Goal: Check status: Check status

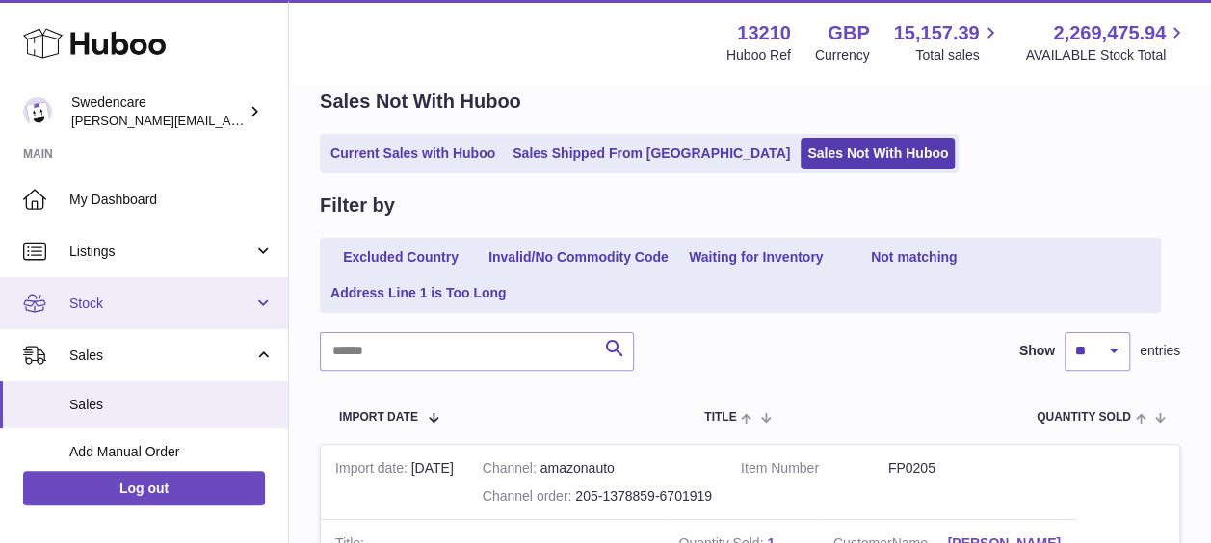
click at [123, 312] on link "Stock" at bounding box center [144, 303] width 288 height 52
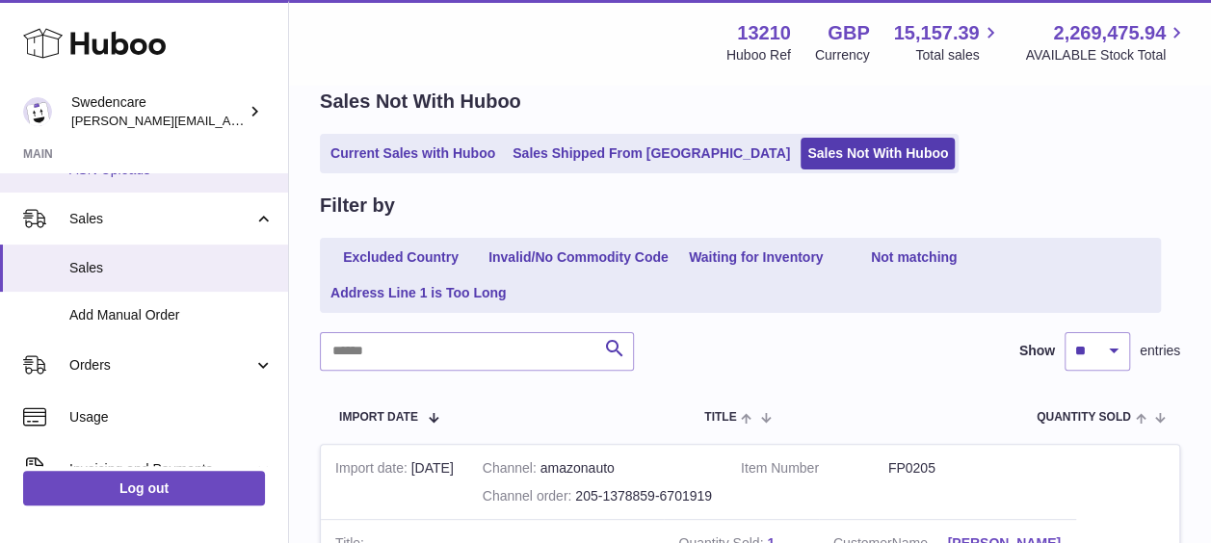
scroll to position [385, 0]
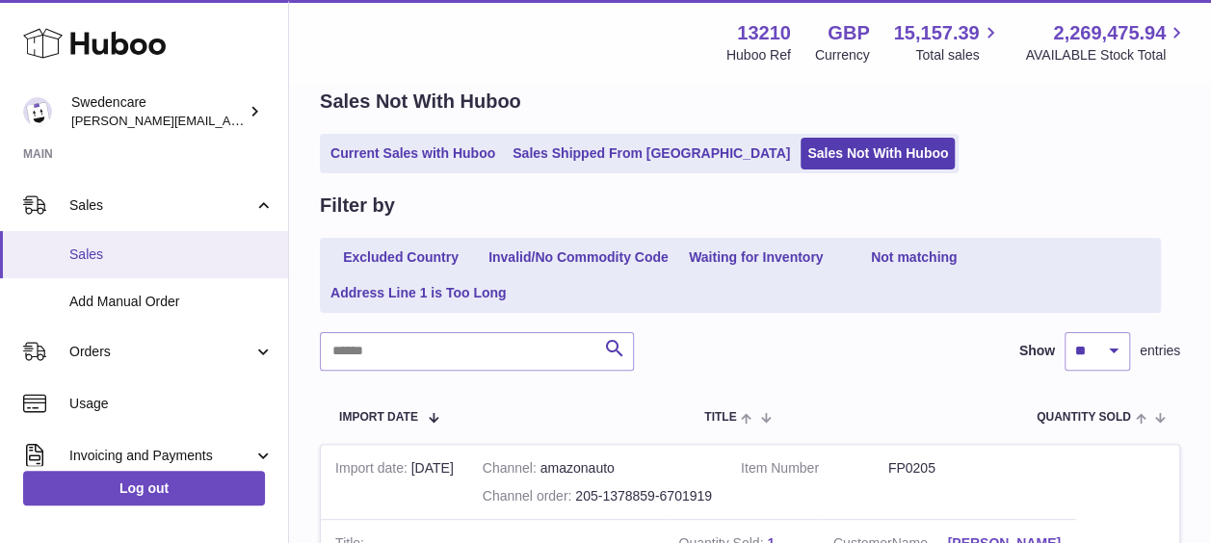
click at [91, 253] on span "Sales" at bounding box center [171, 255] width 204 height 18
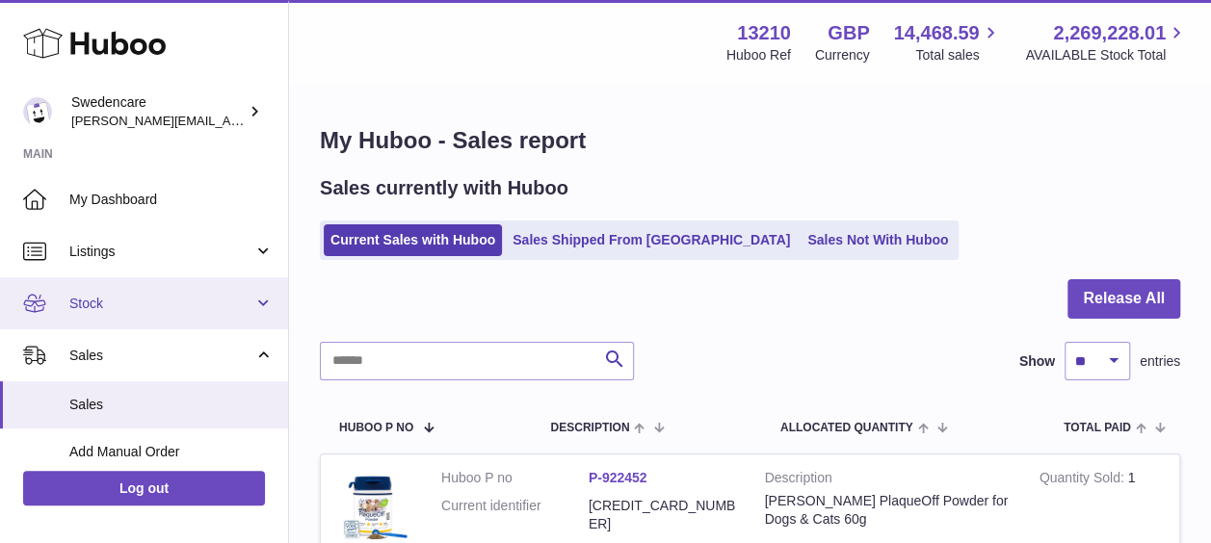
click at [153, 301] on span "Stock" at bounding box center [161, 304] width 184 height 18
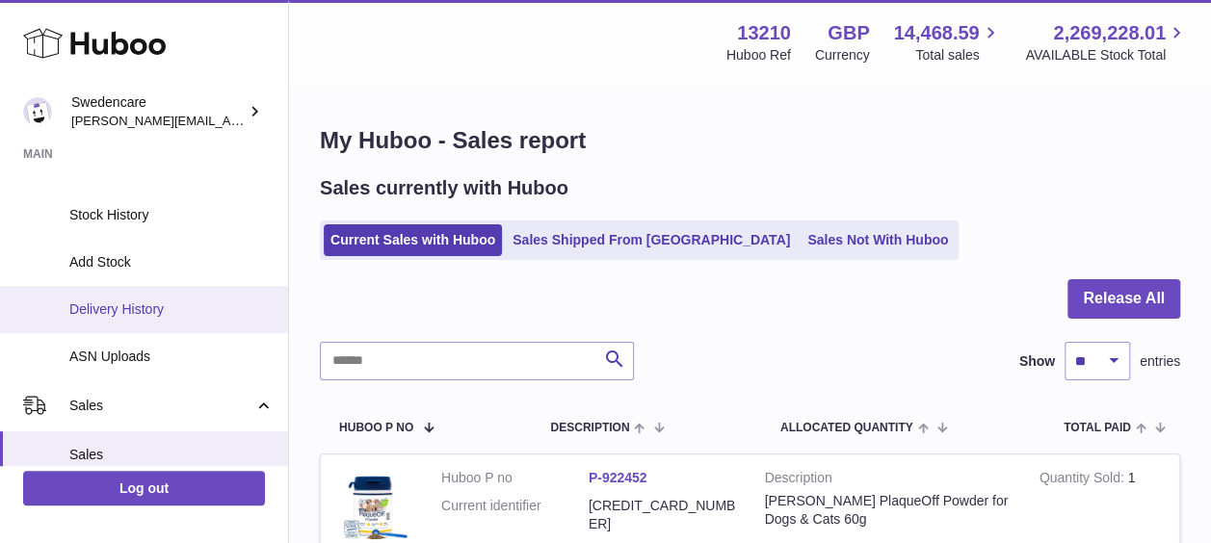
scroll to position [193, 0]
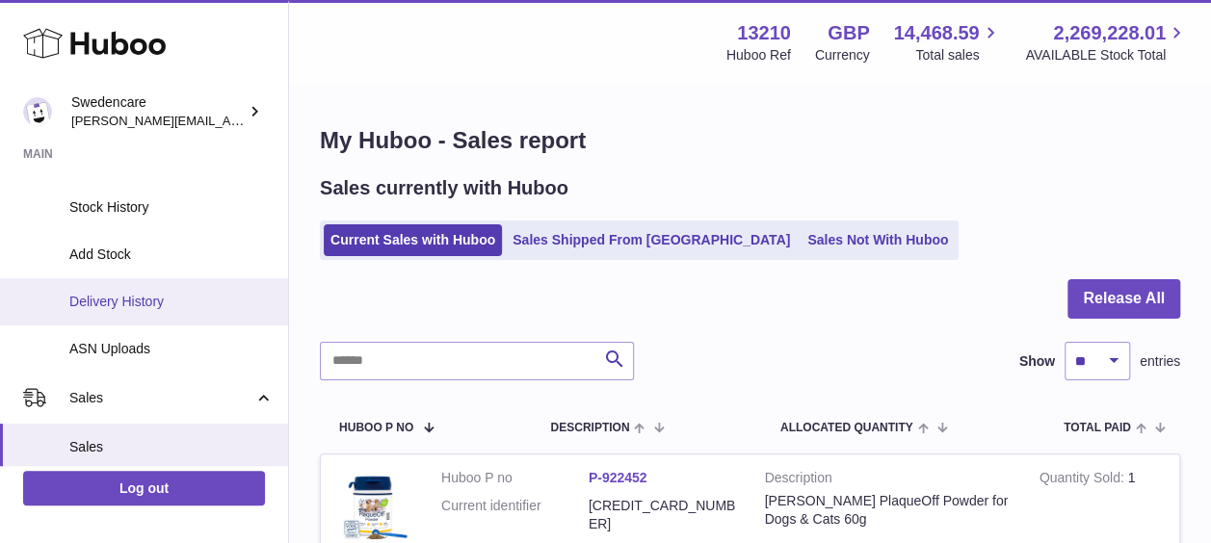
click at [137, 301] on span "Delivery History" at bounding box center [171, 302] width 204 height 18
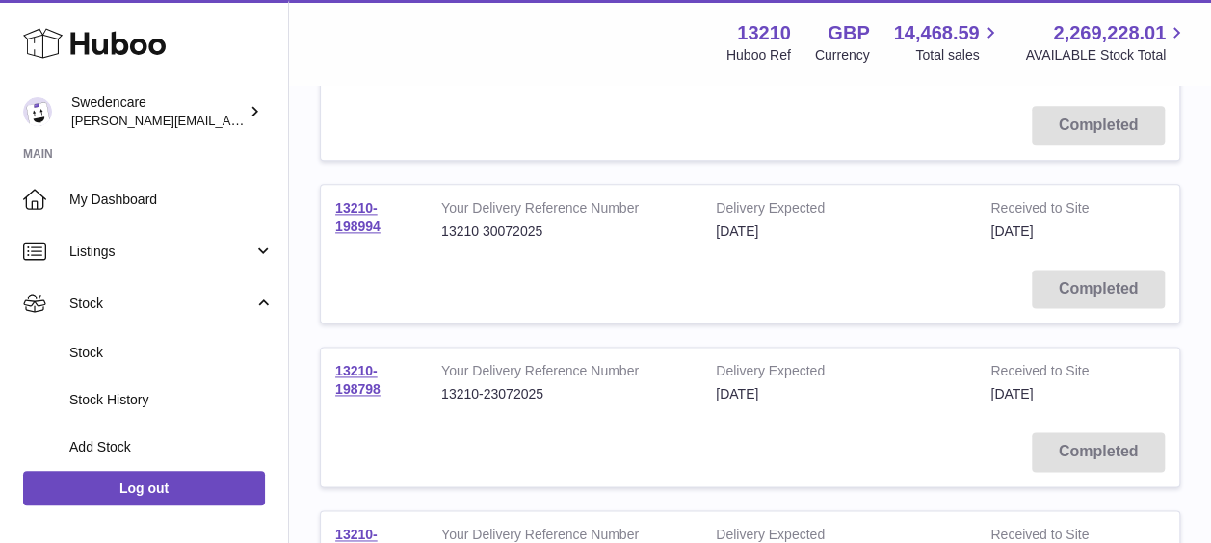
scroll to position [1156, 0]
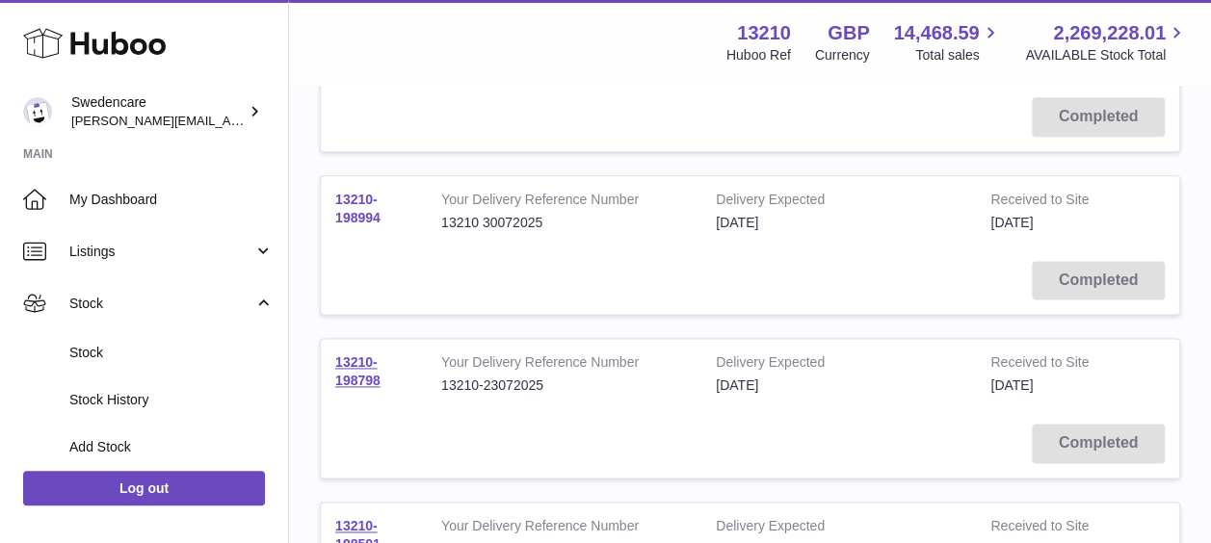
click at [362, 208] on link "13210-198994" at bounding box center [357, 209] width 45 height 34
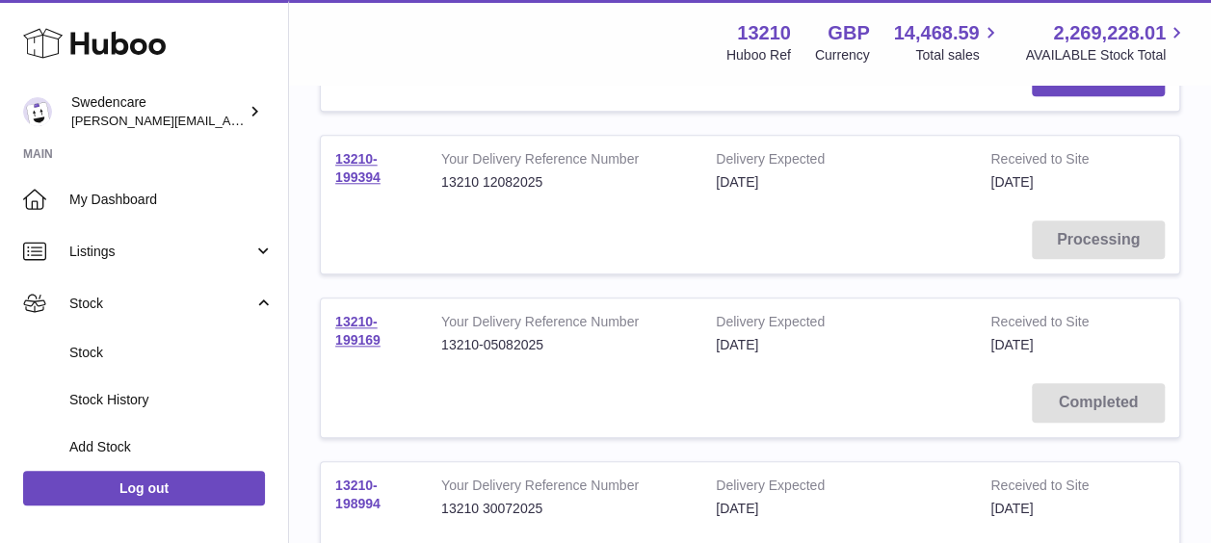
scroll to position [867, 0]
click at [350, 336] on link "13210-199169" at bounding box center [357, 334] width 45 height 34
click at [346, 181] on link "13210-199394" at bounding box center [357, 171] width 45 height 34
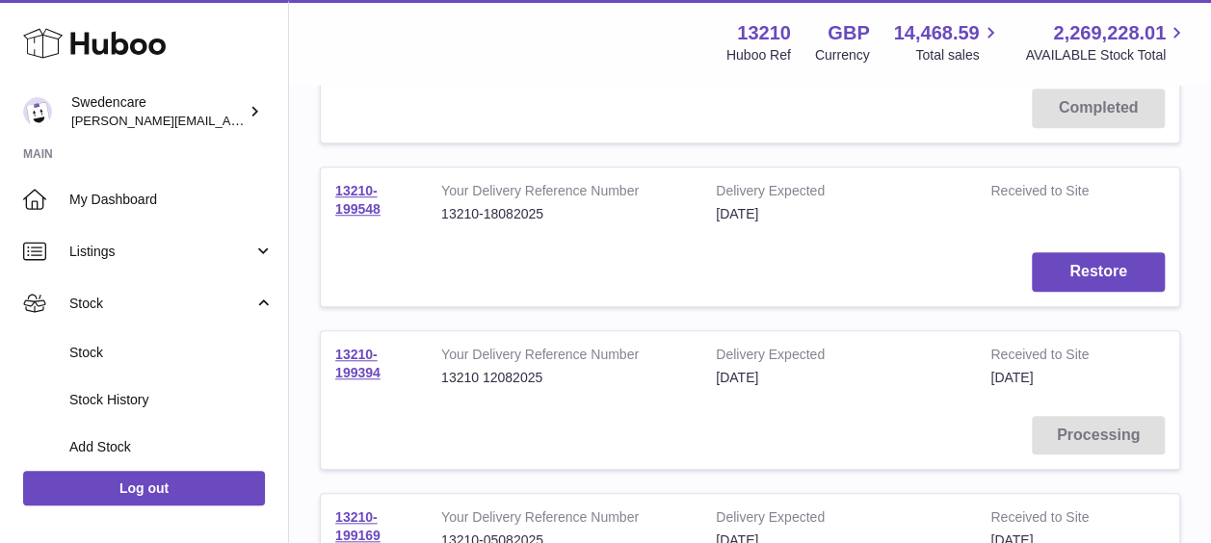
scroll to position [578, 0]
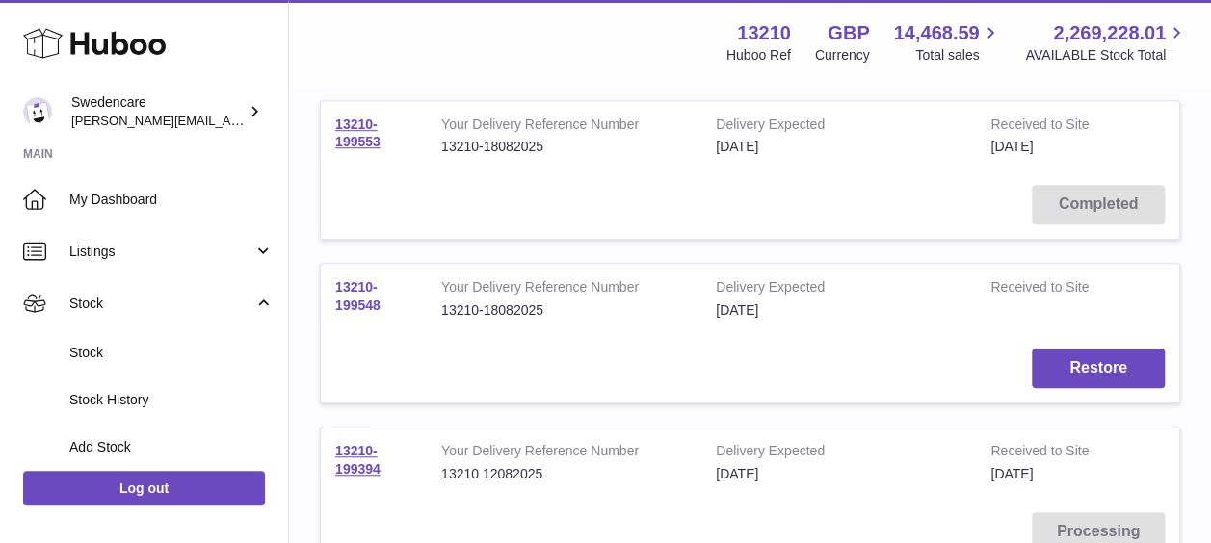
click at [350, 297] on link "13210-199548" at bounding box center [357, 296] width 45 height 34
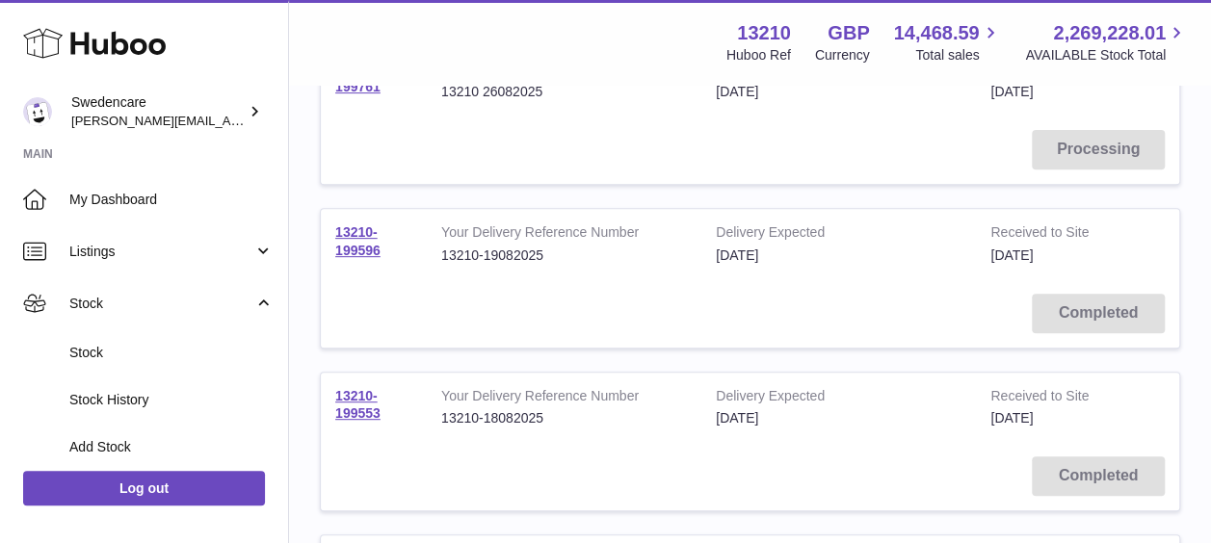
scroll to position [289, 0]
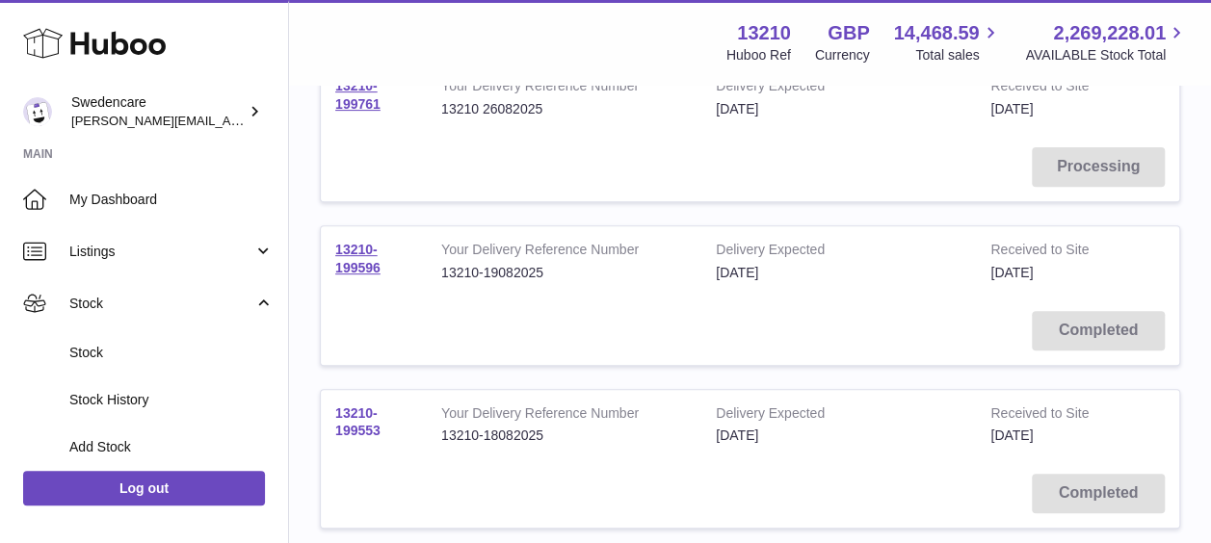
click at [344, 425] on link "13210-199553" at bounding box center [357, 423] width 45 height 34
click at [339, 262] on link "13210-199596" at bounding box center [357, 259] width 45 height 34
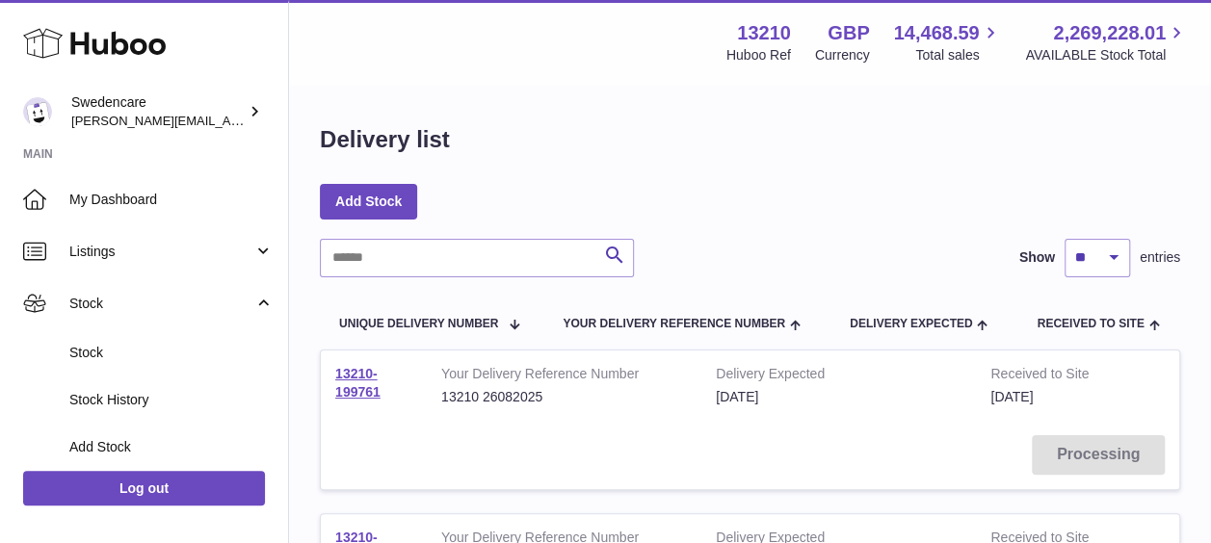
scroll to position [0, 0]
click at [352, 382] on td "13210-199761" at bounding box center [374, 387] width 106 height 70
click at [353, 376] on link "13210-199761" at bounding box center [357, 384] width 45 height 34
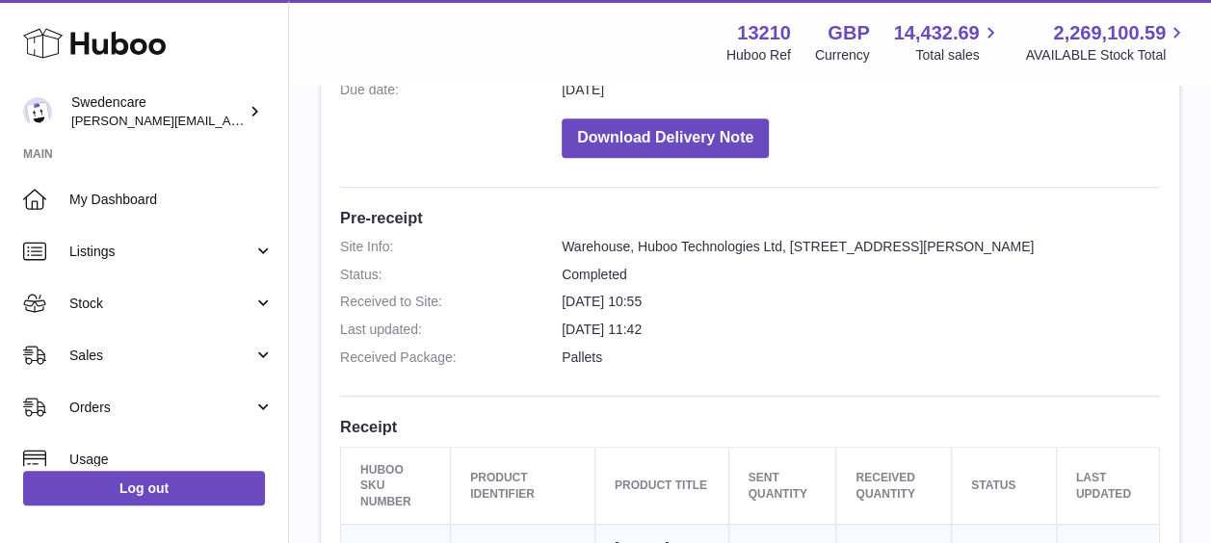
scroll to position [281, 0]
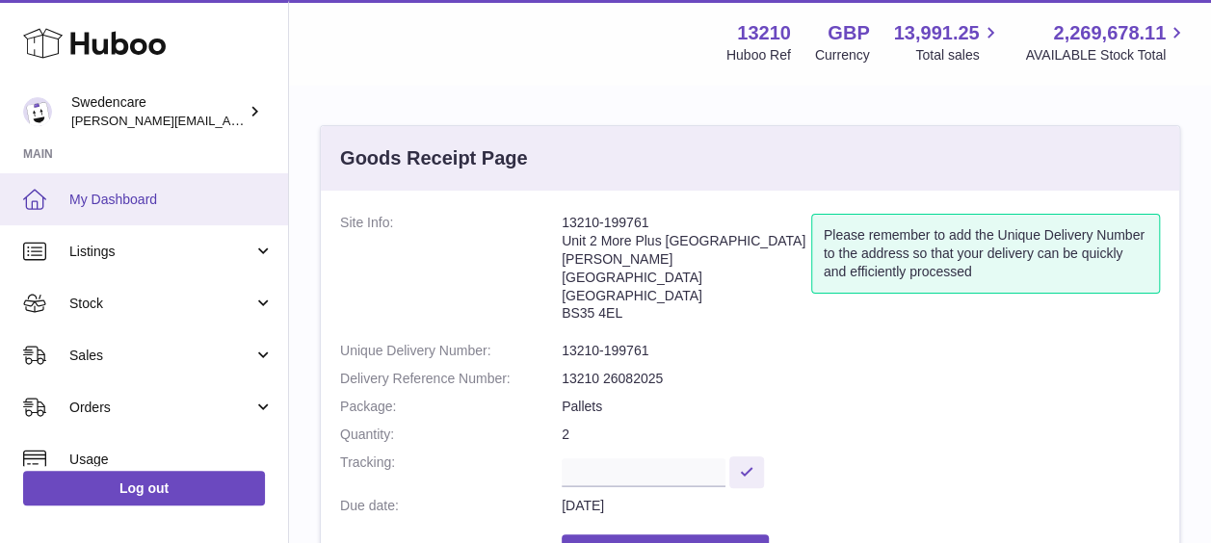
click at [101, 191] on span "My Dashboard" at bounding box center [171, 200] width 204 height 18
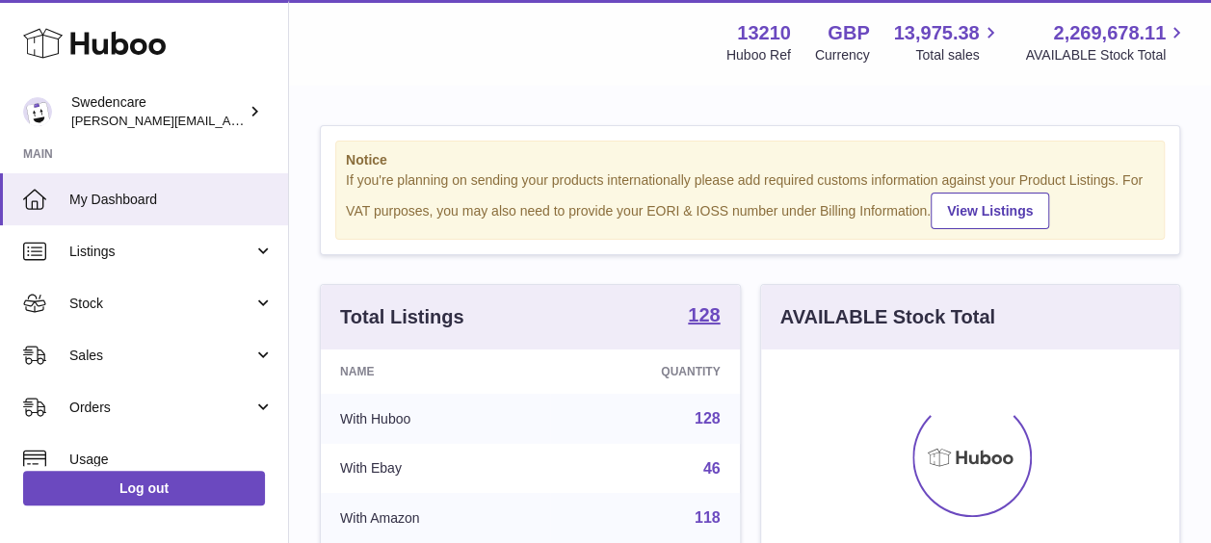
scroll to position [301, 418]
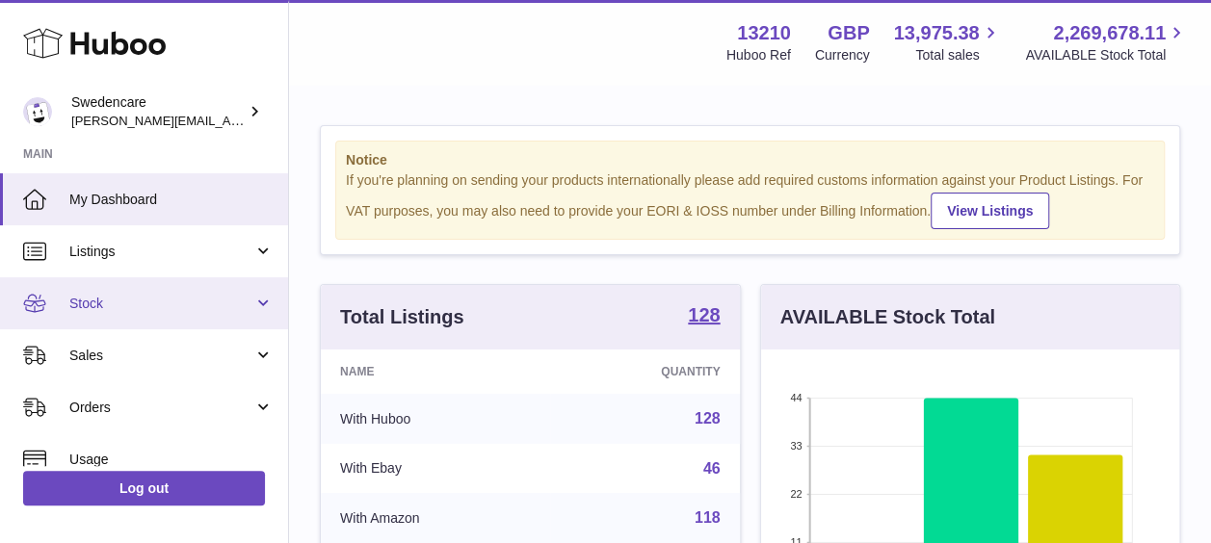
click at [100, 318] on link "Stock" at bounding box center [144, 303] width 288 height 52
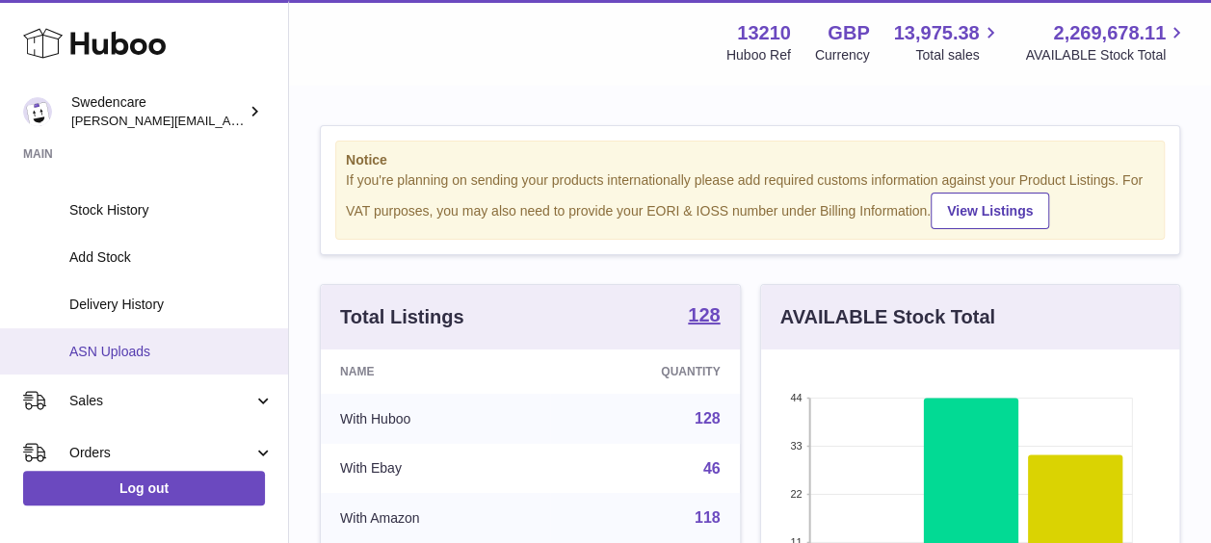
scroll to position [193, 0]
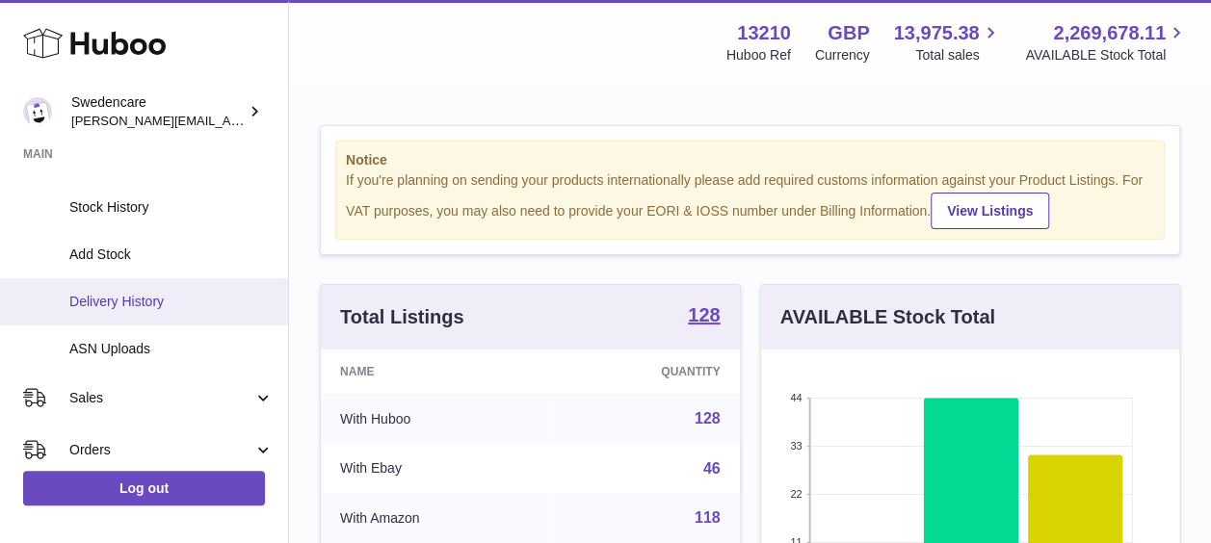
click at [103, 307] on span "Delivery History" at bounding box center [171, 302] width 204 height 18
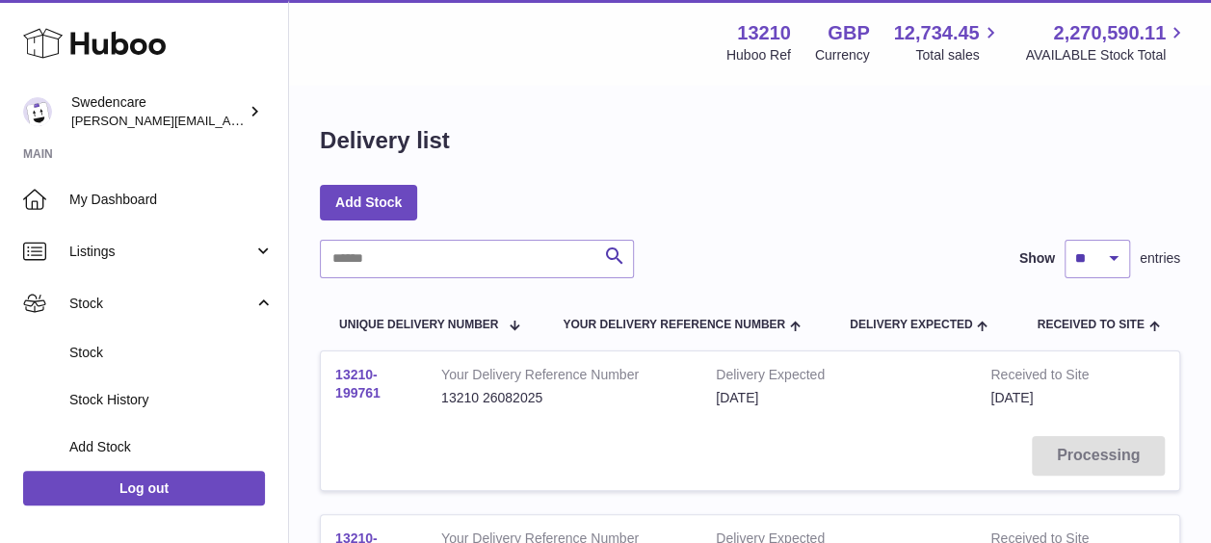
click at [356, 389] on link "13210-199761" at bounding box center [357, 384] width 45 height 34
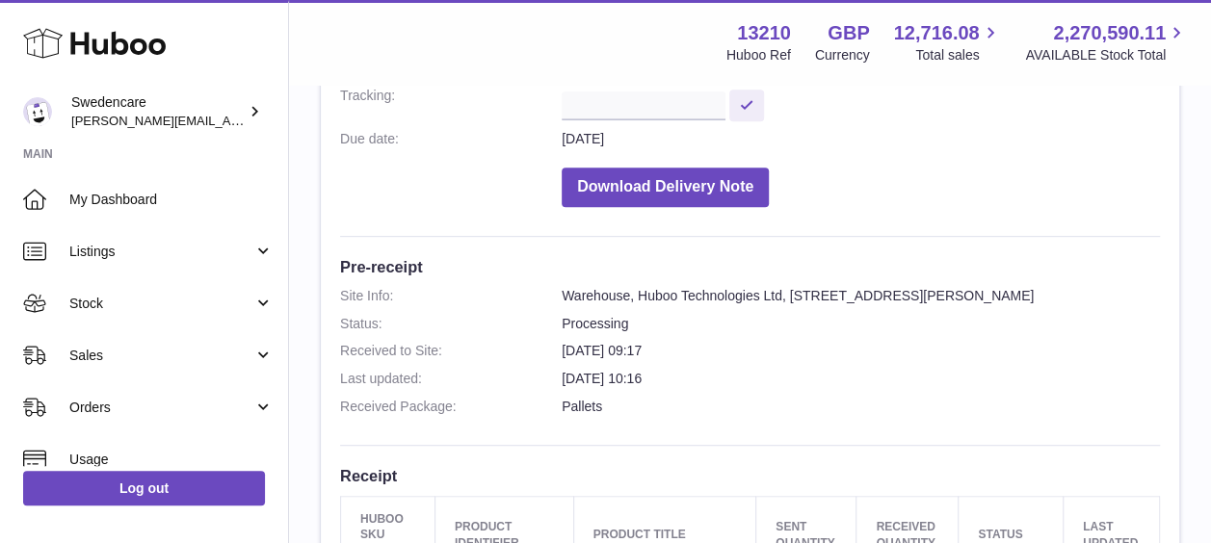
scroll to position [674, 0]
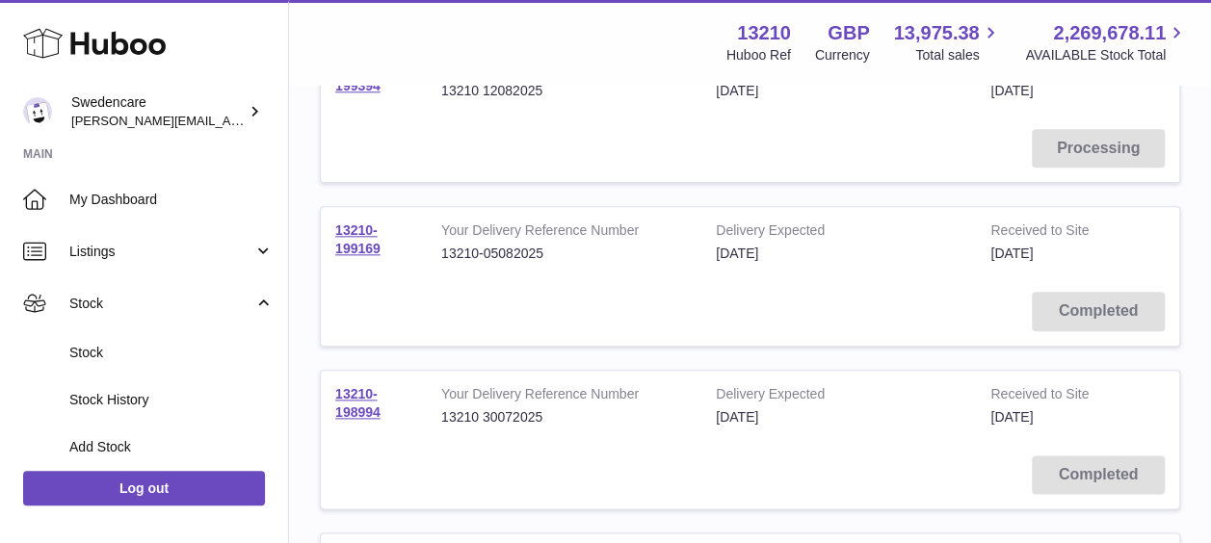
scroll to position [865, 0]
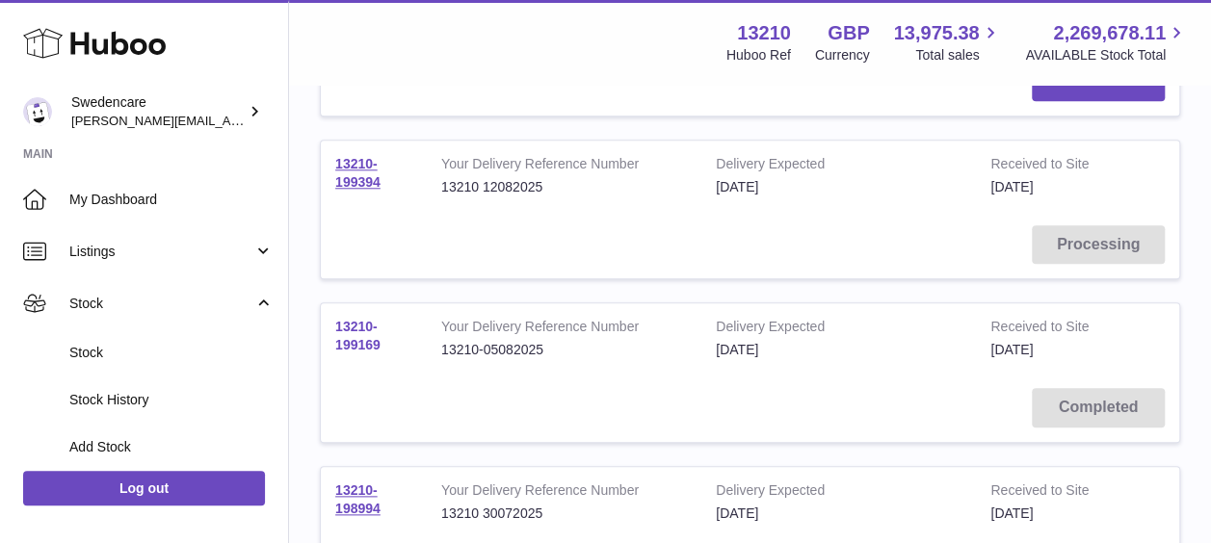
click at [357, 341] on link "13210-199169" at bounding box center [357, 336] width 45 height 34
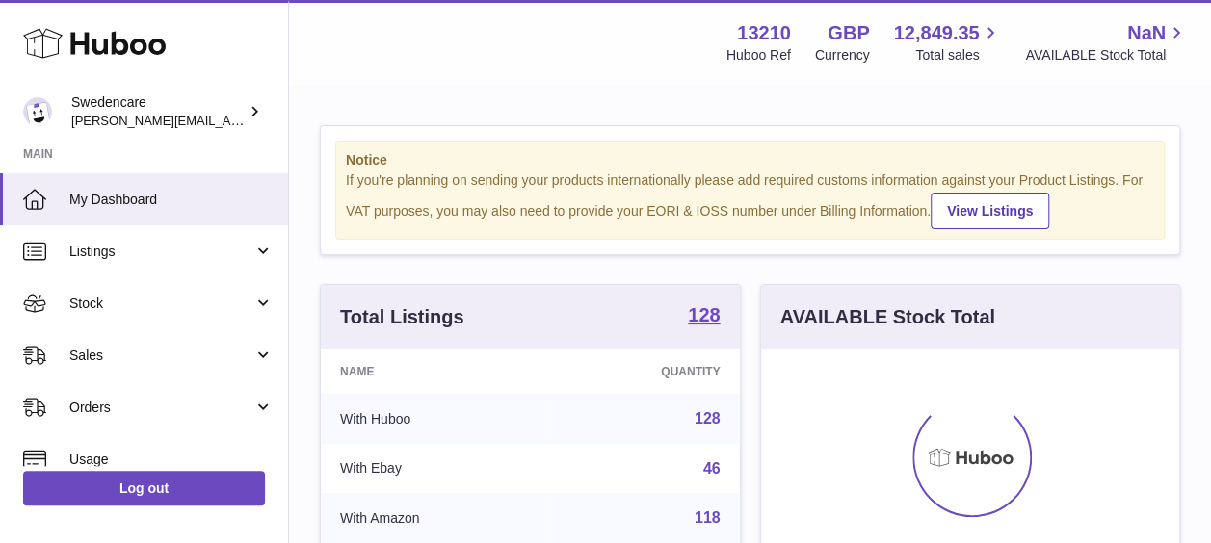
scroll to position [301, 418]
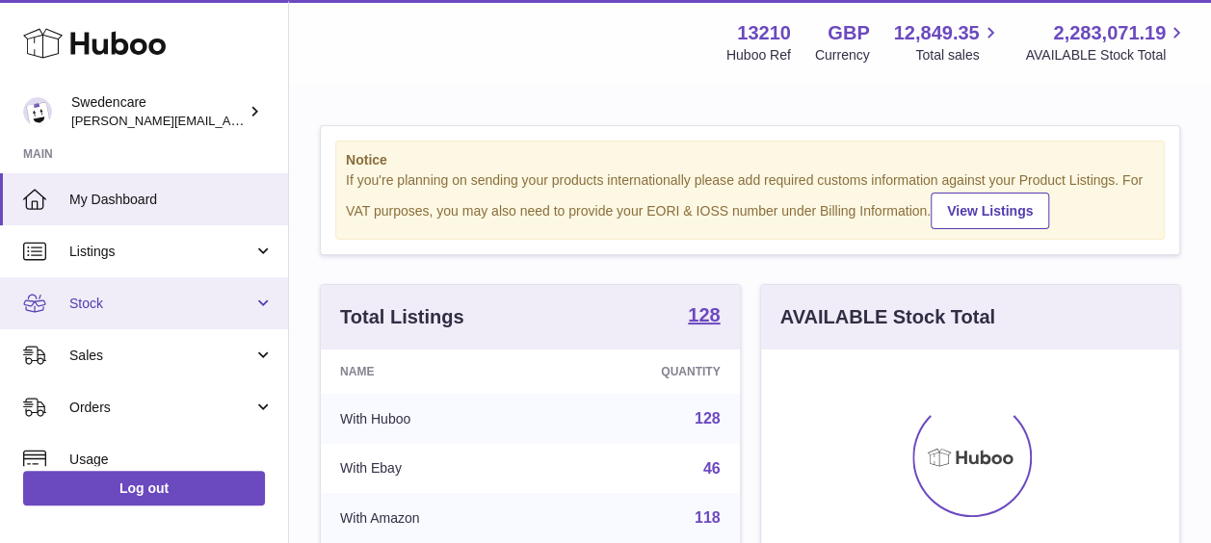
click at [116, 309] on span "Stock" at bounding box center [161, 304] width 184 height 18
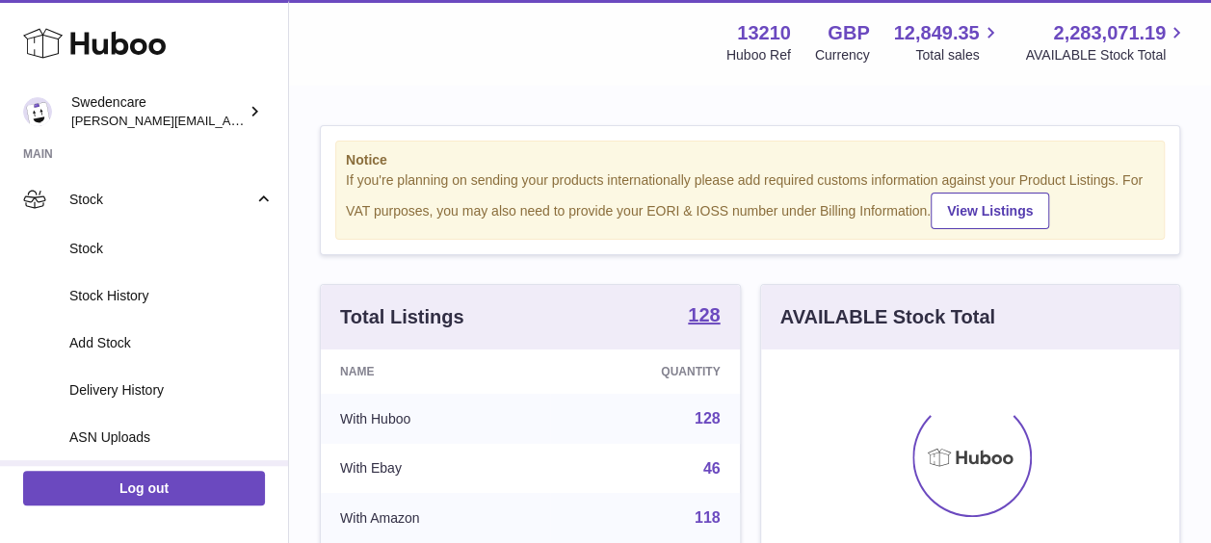
scroll to position [193, 0]
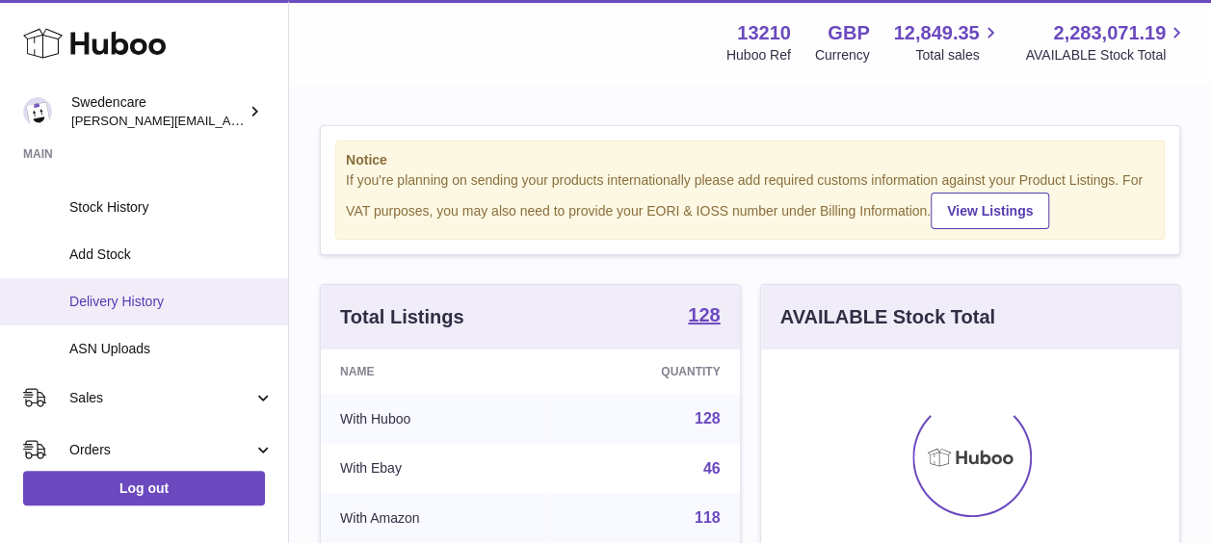
click at [123, 301] on span "Delivery History" at bounding box center [171, 302] width 204 height 18
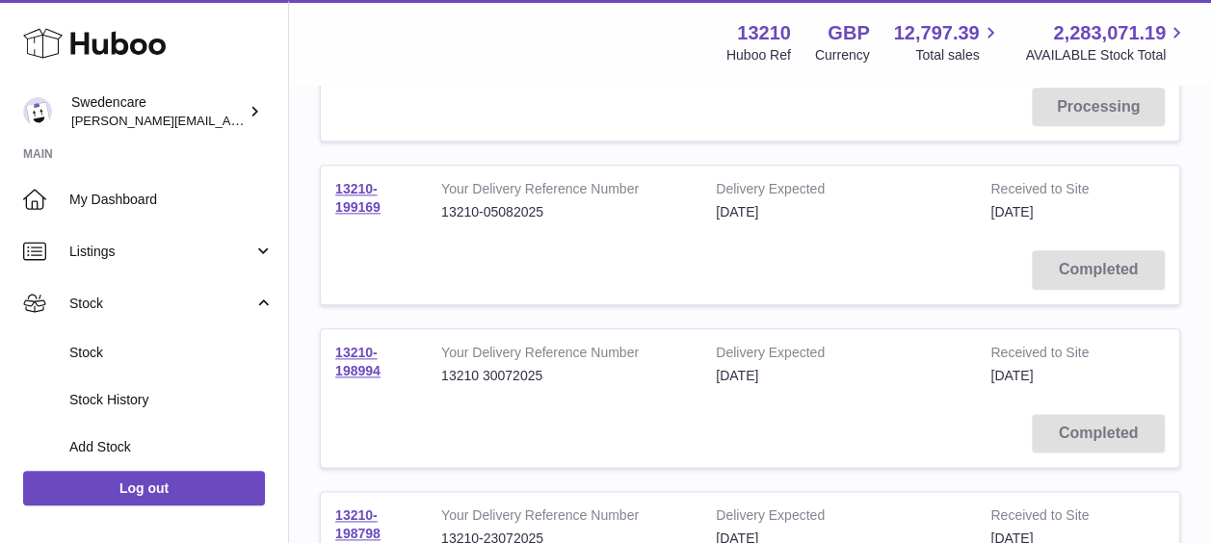
scroll to position [963, 0]
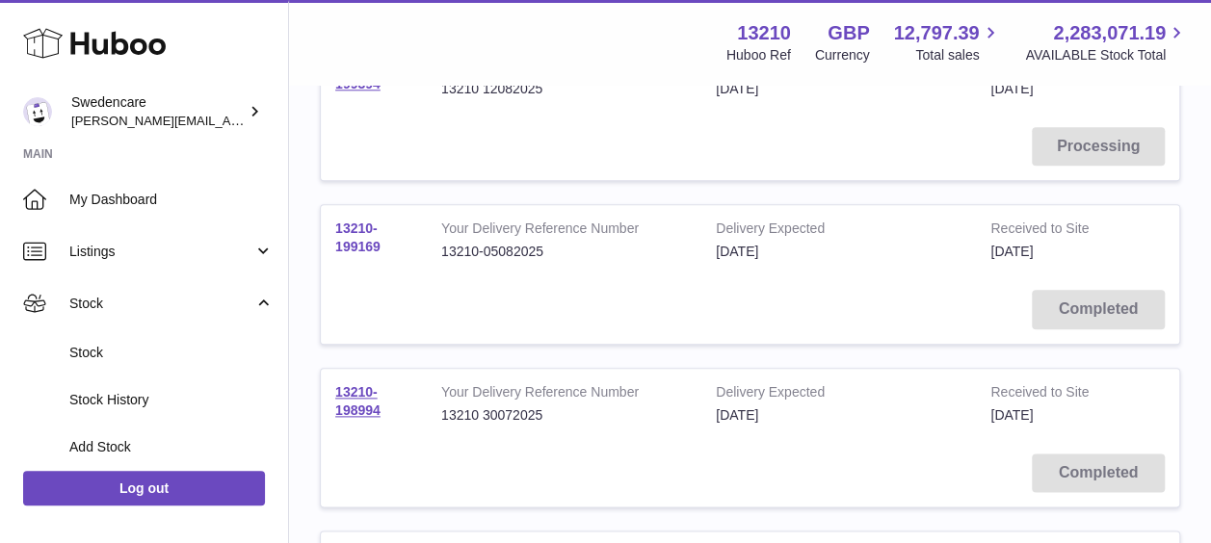
click at [351, 241] on link "13210-199169" at bounding box center [357, 238] width 45 height 34
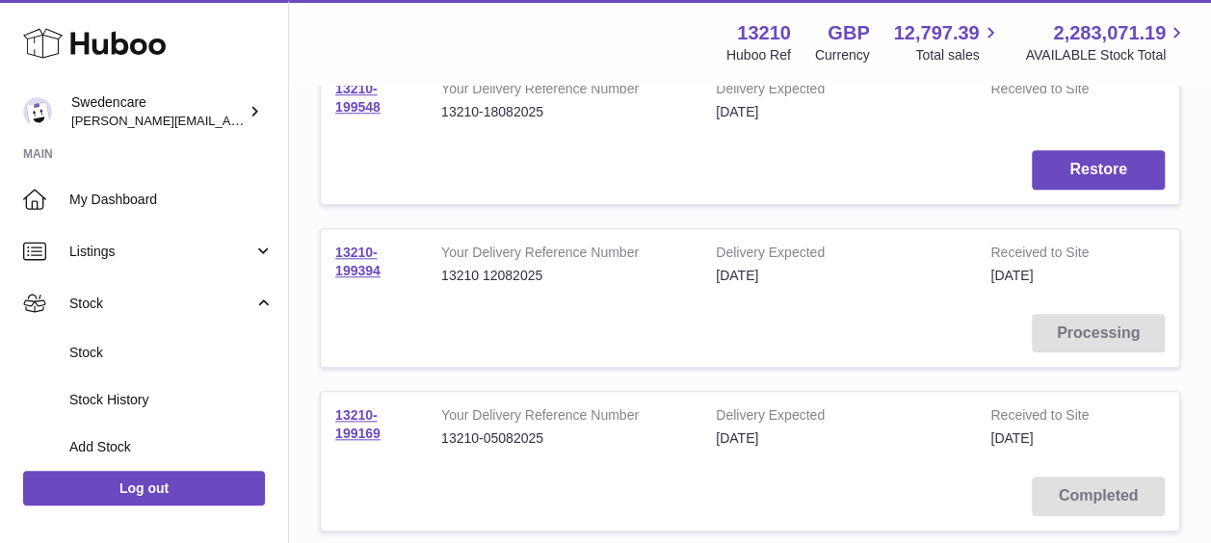
scroll to position [771, 0]
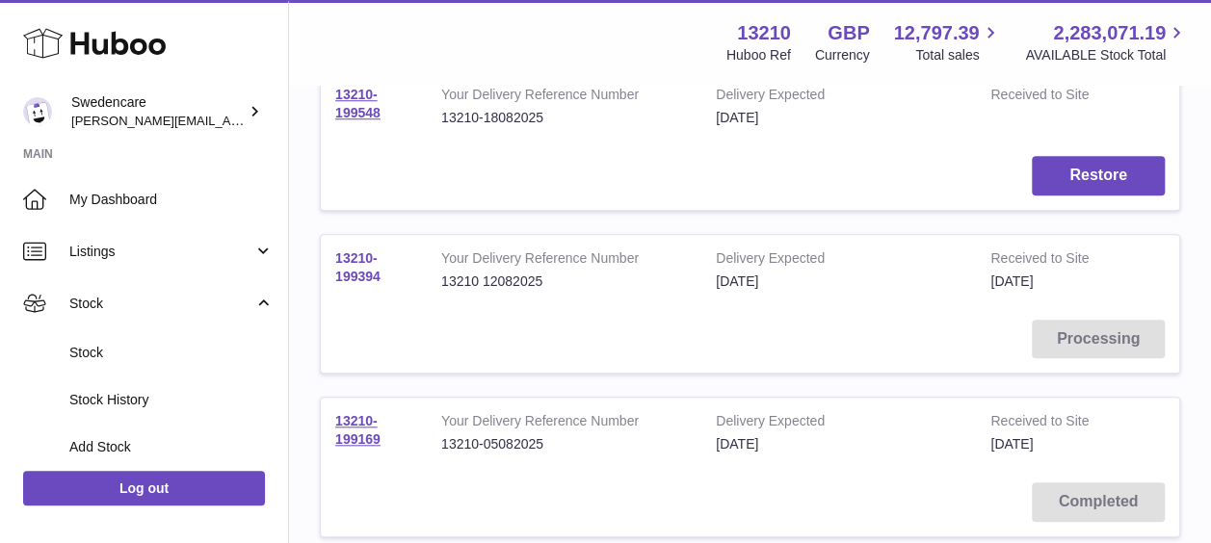
click at [368, 272] on link "13210-199394" at bounding box center [357, 267] width 45 height 34
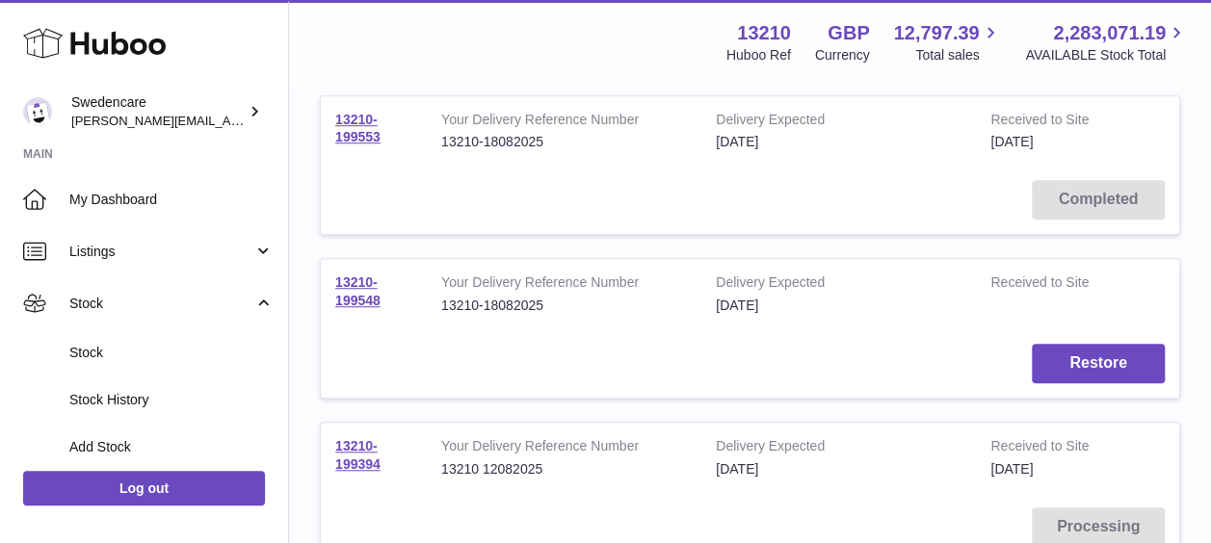
scroll to position [578, 0]
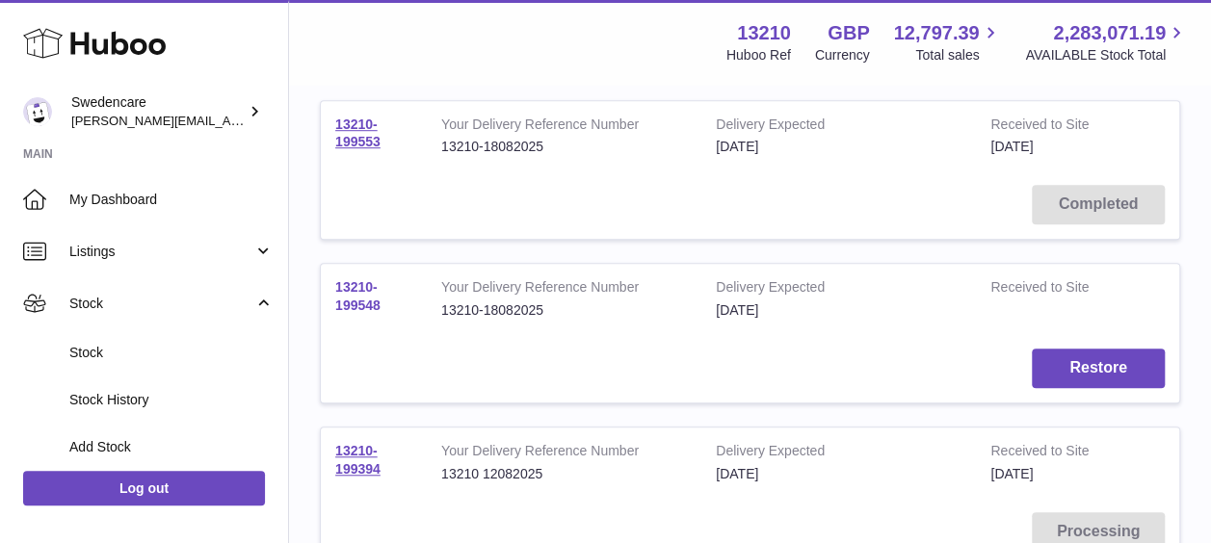
click at [360, 302] on link "13210-199548" at bounding box center [357, 296] width 45 height 34
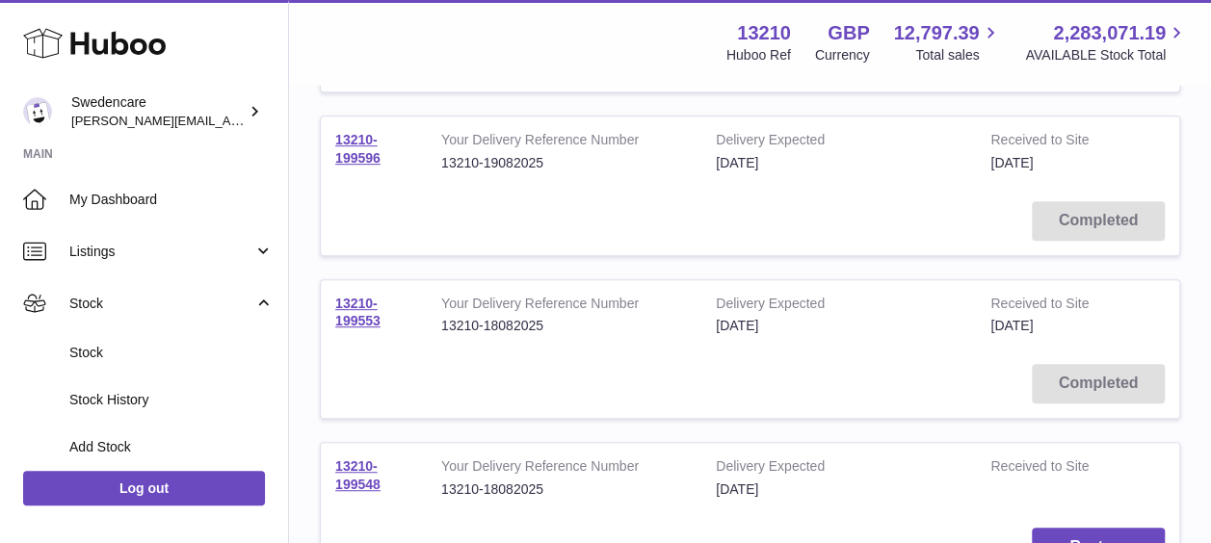
scroll to position [385, 0]
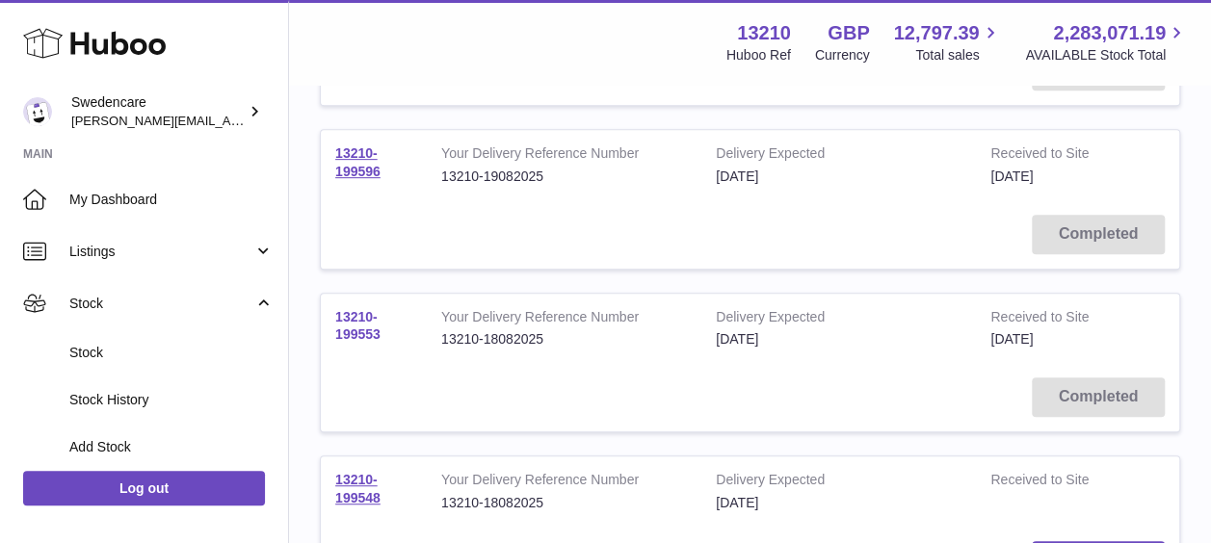
click at [366, 334] on link "13210-199553" at bounding box center [357, 326] width 45 height 34
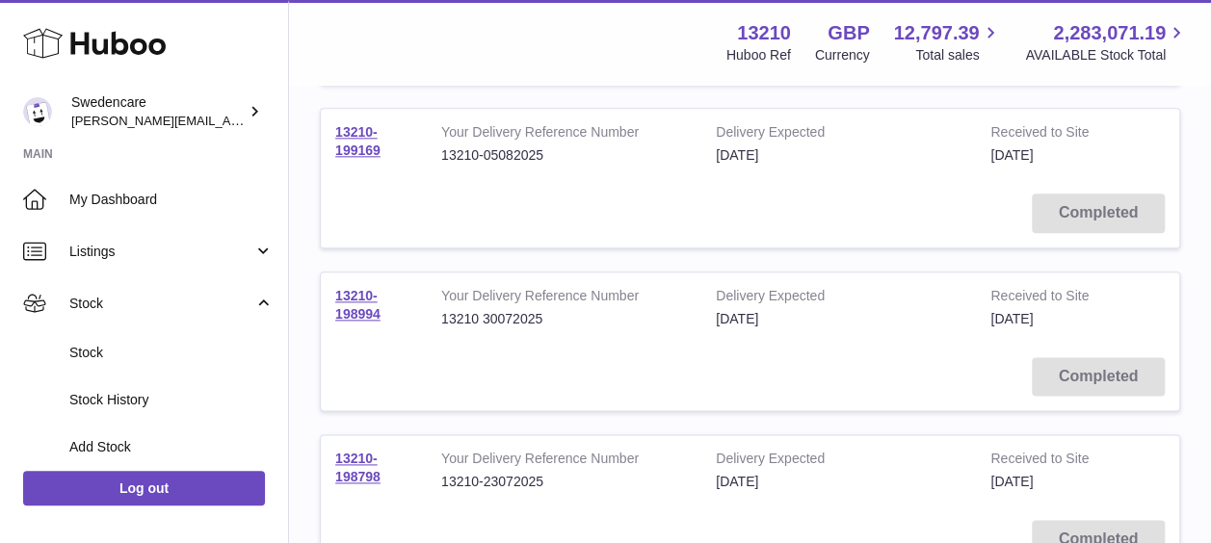
scroll to position [963, 0]
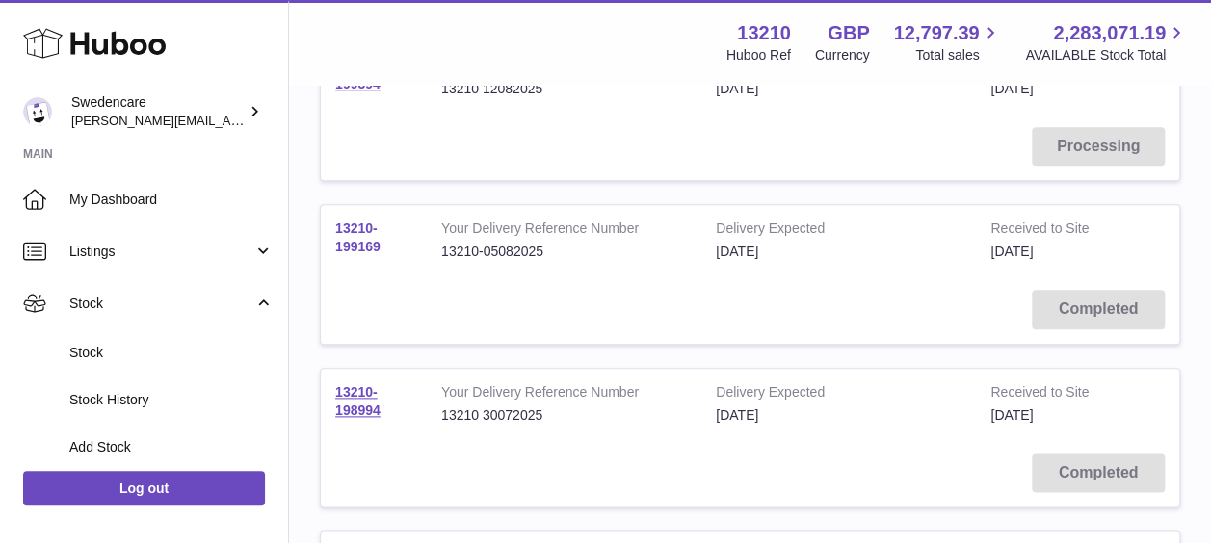
click at [359, 241] on link "13210-199169" at bounding box center [357, 238] width 45 height 34
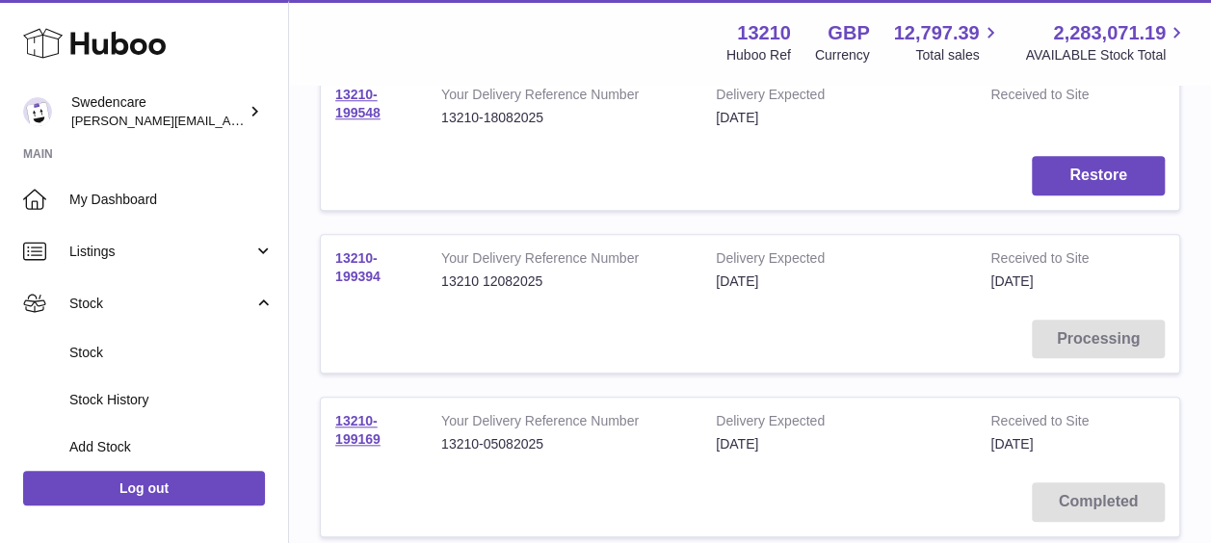
click at [347, 272] on link "13210-199394" at bounding box center [357, 267] width 45 height 34
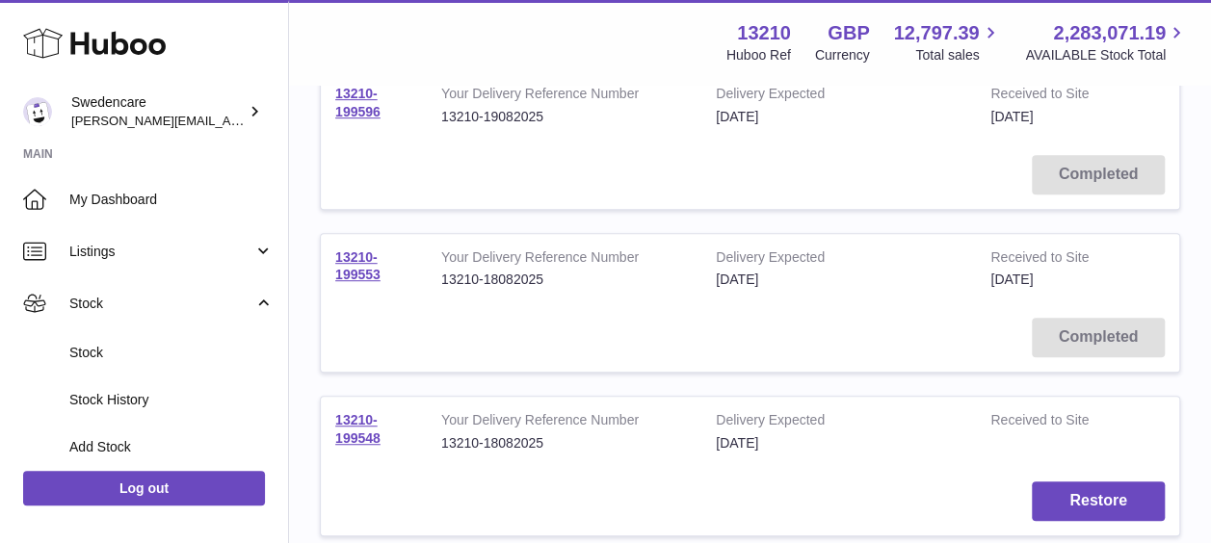
scroll to position [482, 0]
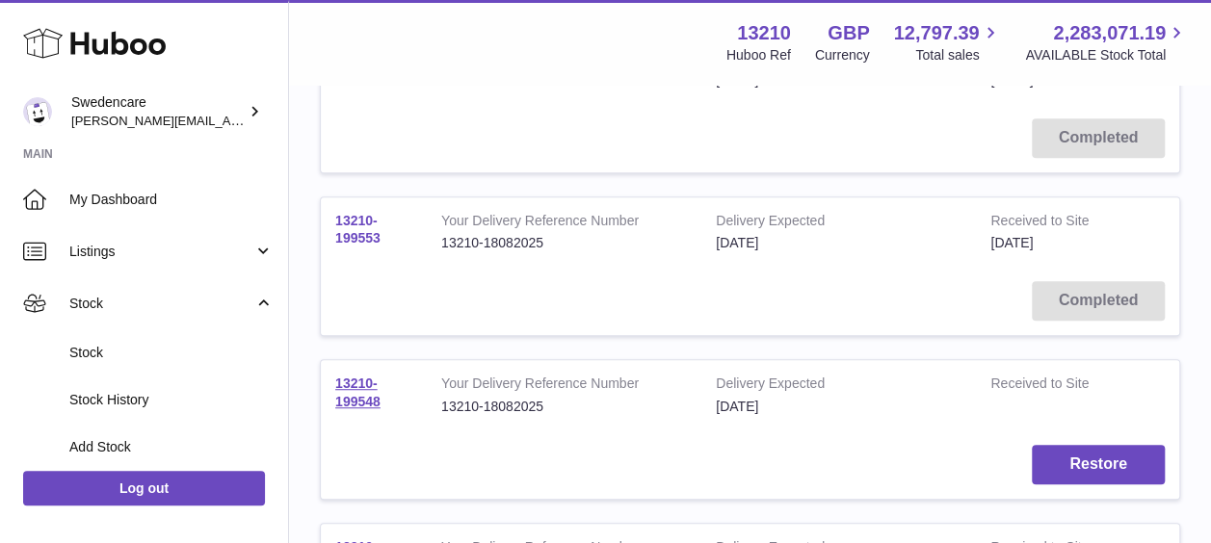
click at [359, 232] on link "13210-199553" at bounding box center [357, 230] width 45 height 34
click at [353, 406] on link "13210-199548" at bounding box center [357, 393] width 45 height 34
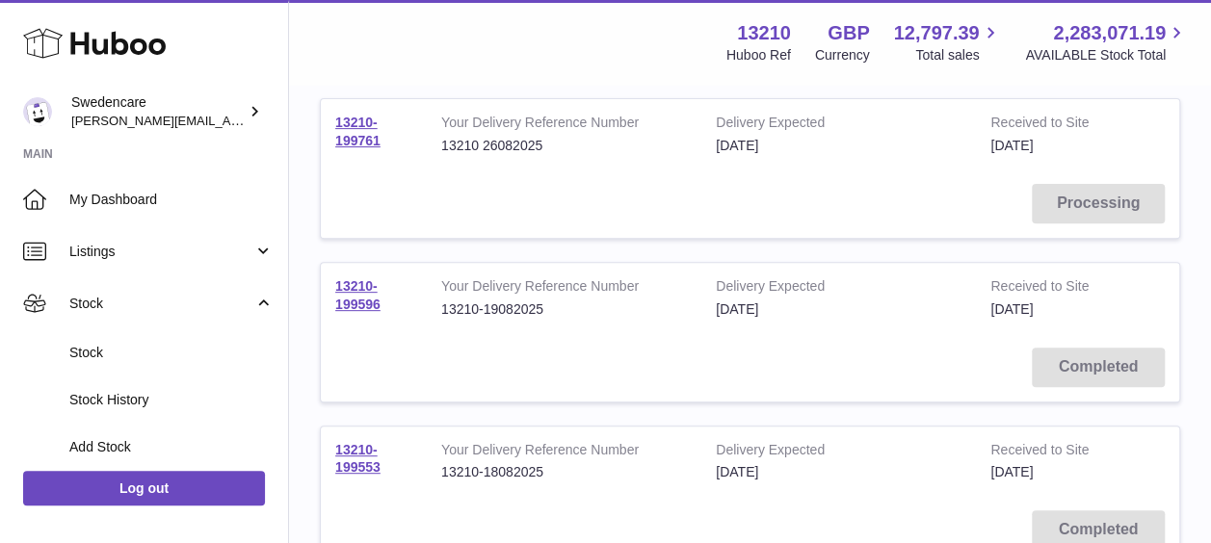
scroll to position [193, 0]
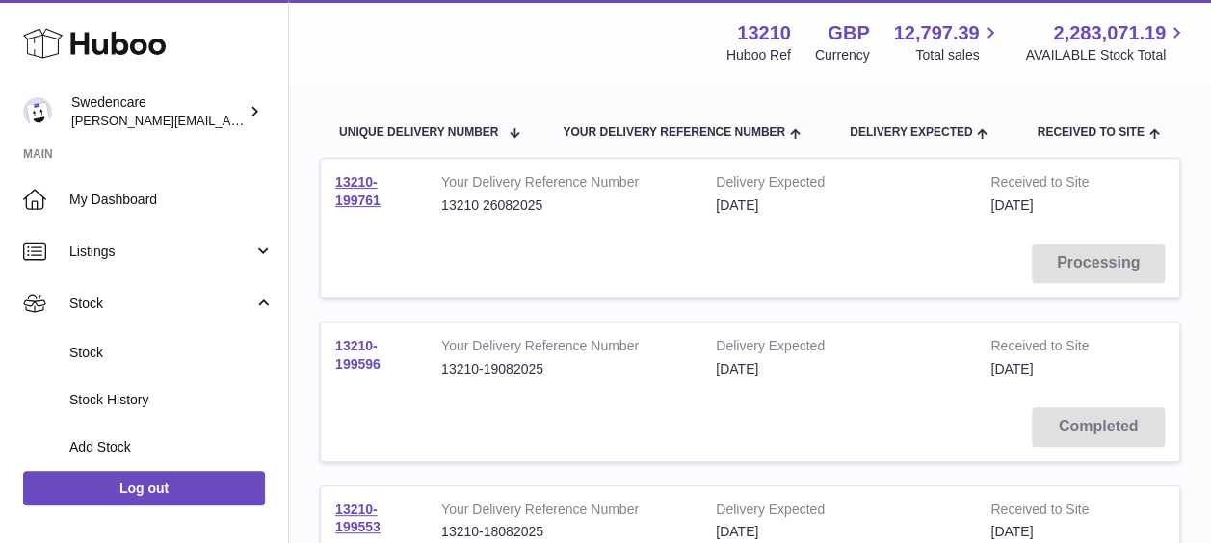
click at [345, 362] on link "13210-199596" at bounding box center [357, 355] width 45 height 34
click at [340, 203] on link "13210-199761" at bounding box center [357, 191] width 45 height 34
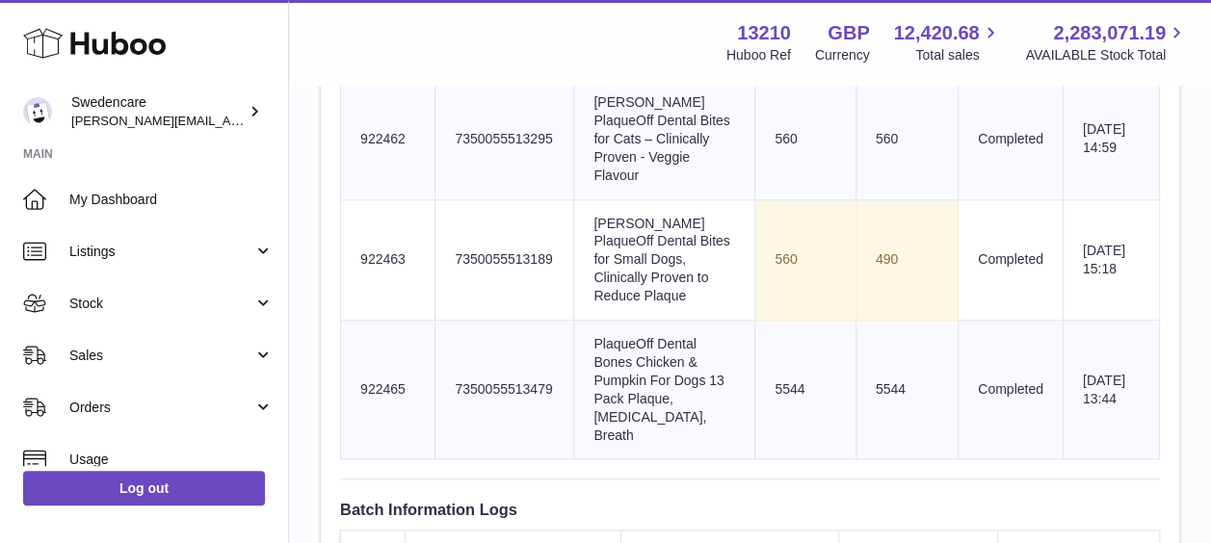
scroll to position [867, 0]
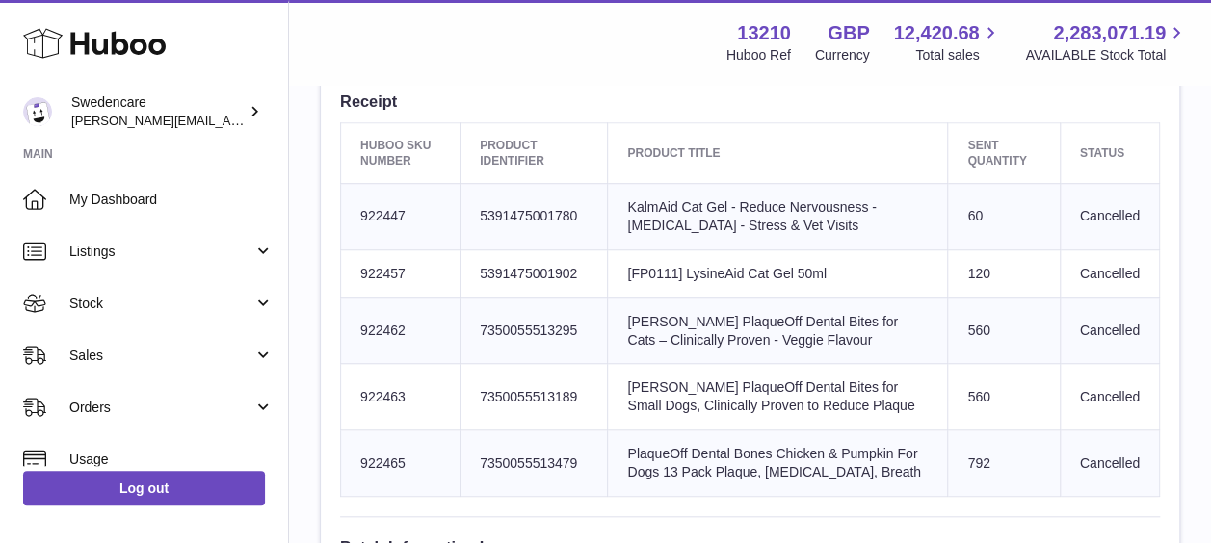
scroll to position [674, 0]
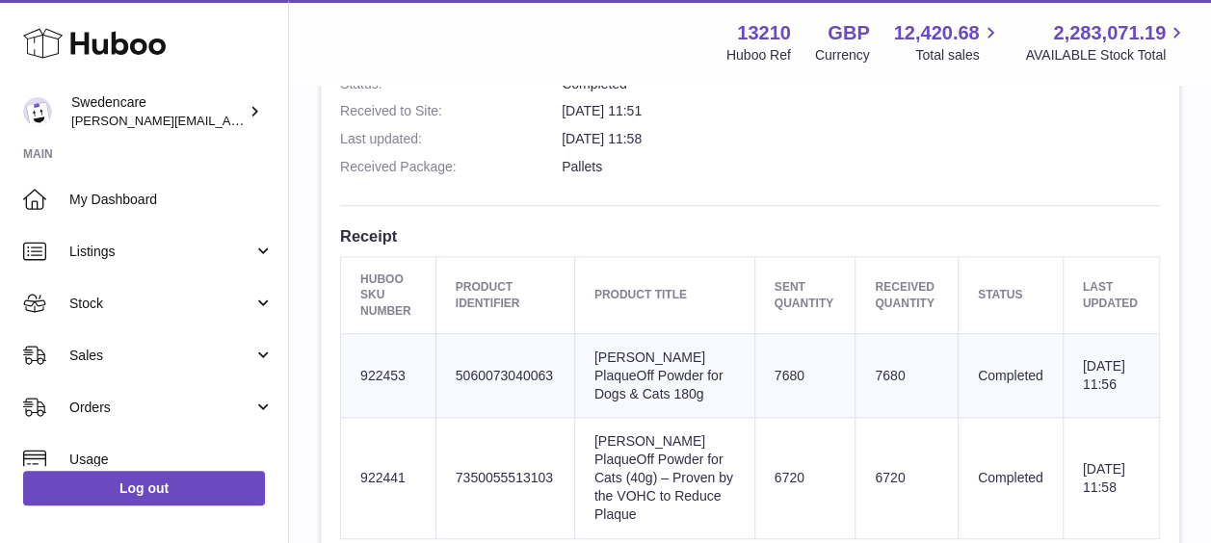
scroll to position [578, 0]
